Goal: Transaction & Acquisition: Purchase product/service

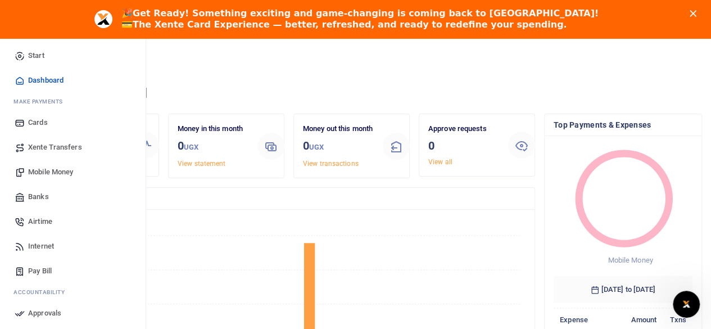
click at [44, 167] on span "Mobile Money" at bounding box center [50, 171] width 45 height 11
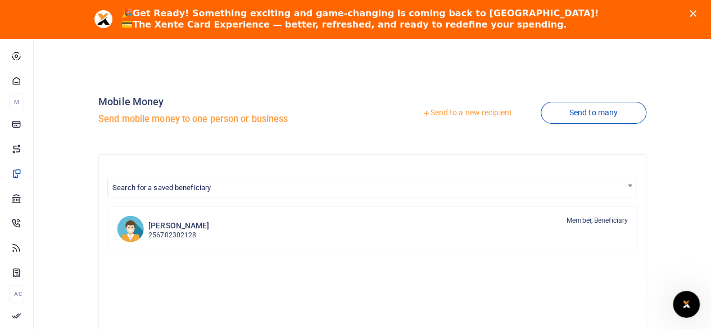
click at [457, 116] on link "Send to a new recipient" at bounding box center [466, 113] width 147 height 20
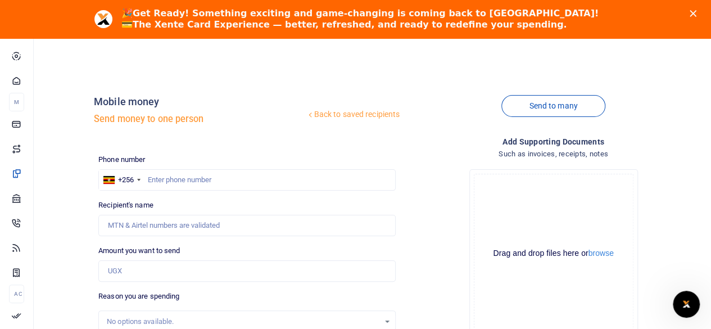
click at [184, 175] on div at bounding box center [355, 164] width 711 height 329
click at [170, 183] on input "text" at bounding box center [246, 179] width 297 height 21
type input "772364389"
type input "[PERSON_NAME]"
type input "7"
